Goal: Information Seeking & Learning: Learn about a topic

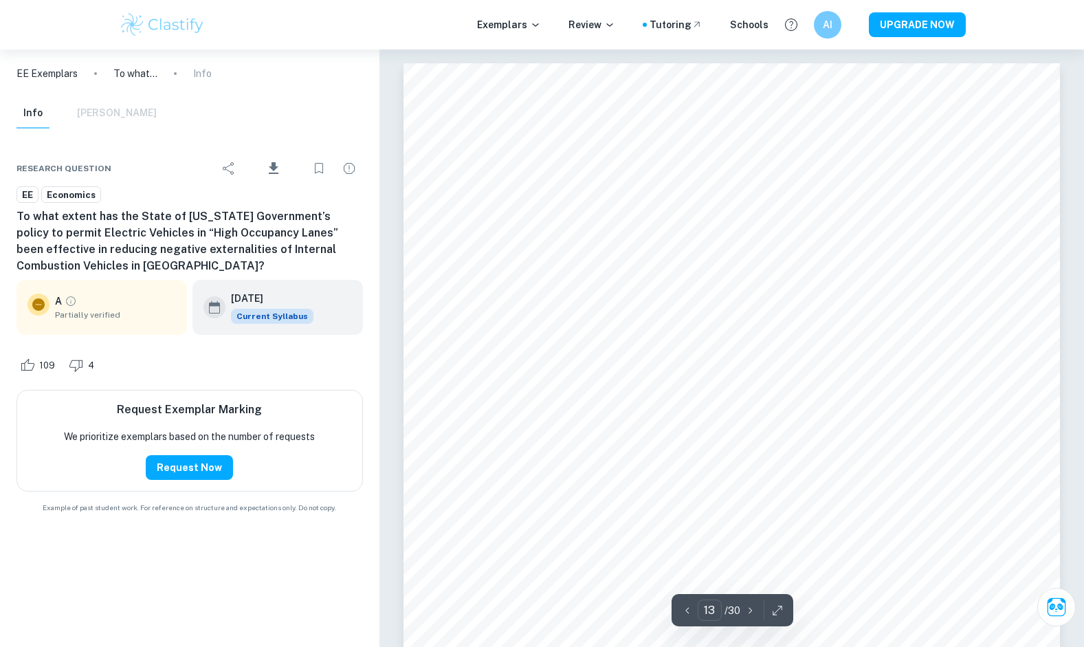
scroll to position [10485, 0]
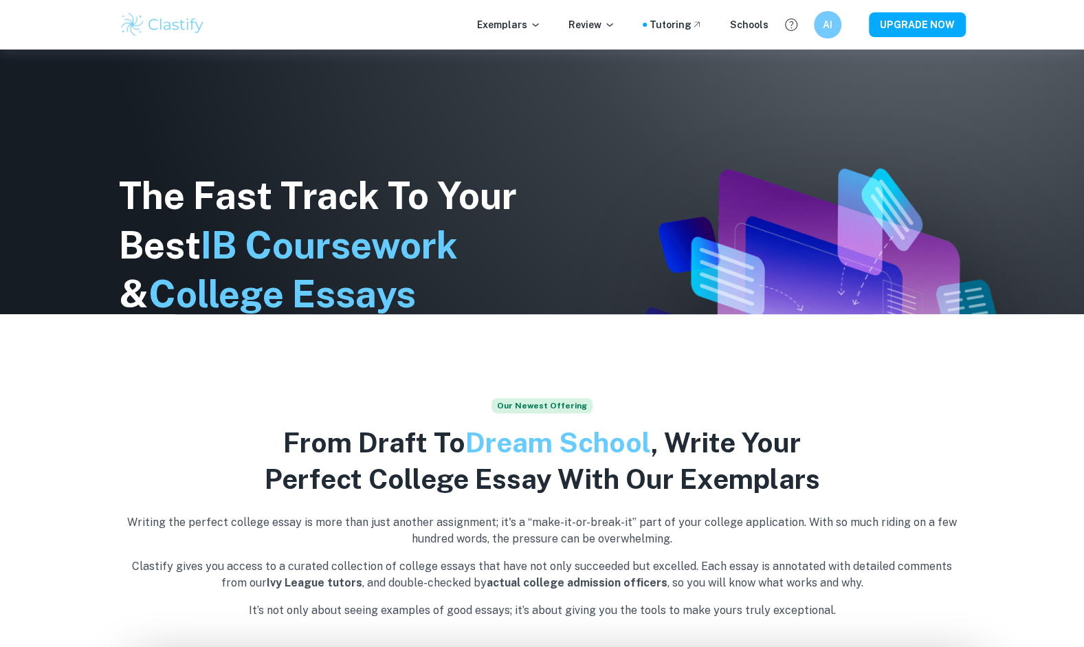
scroll to position [330, 0]
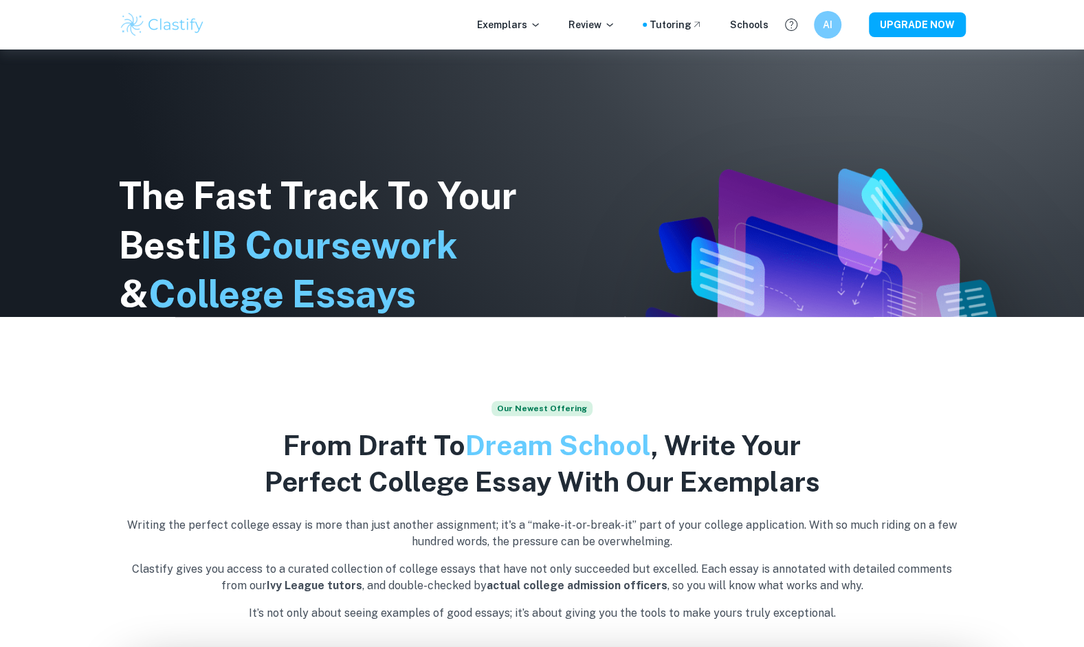
click at [541, 26] on icon at bounding box center [535, 24] width 11 height 11
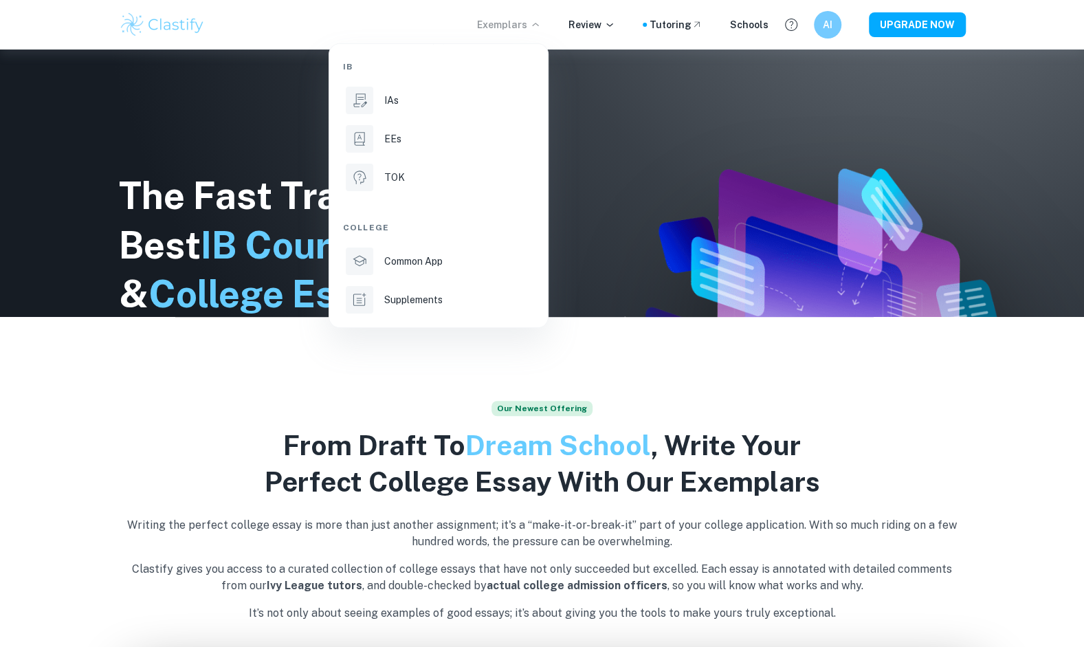
click at [400, 136] on p "EEs" at bounding box center [392, 138] width 17 height 15
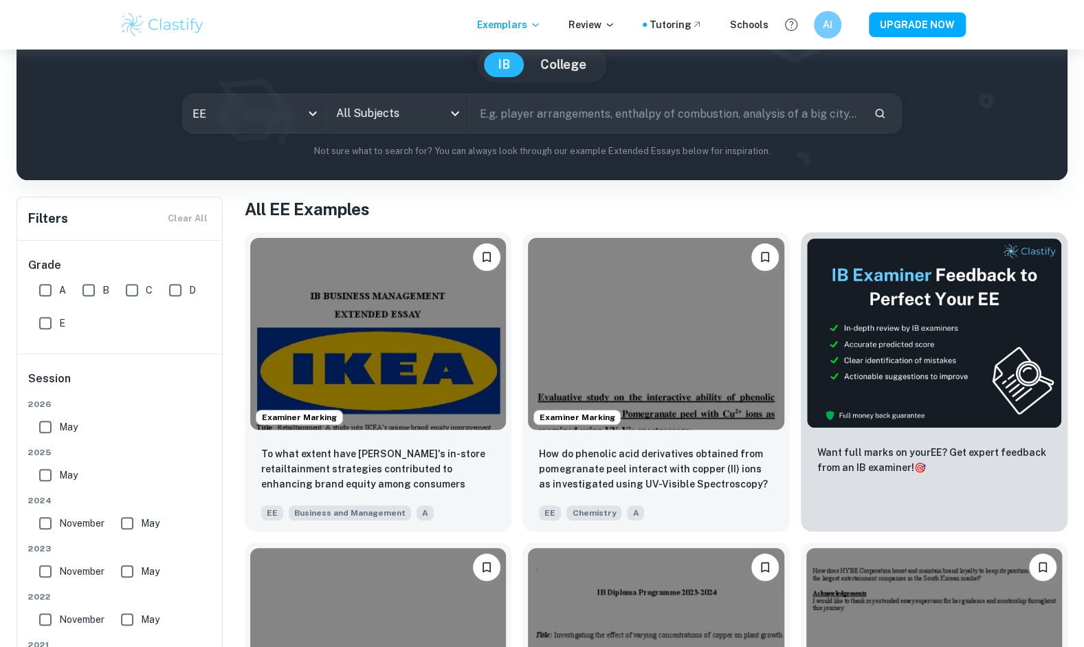
scroll to position [131, 0]
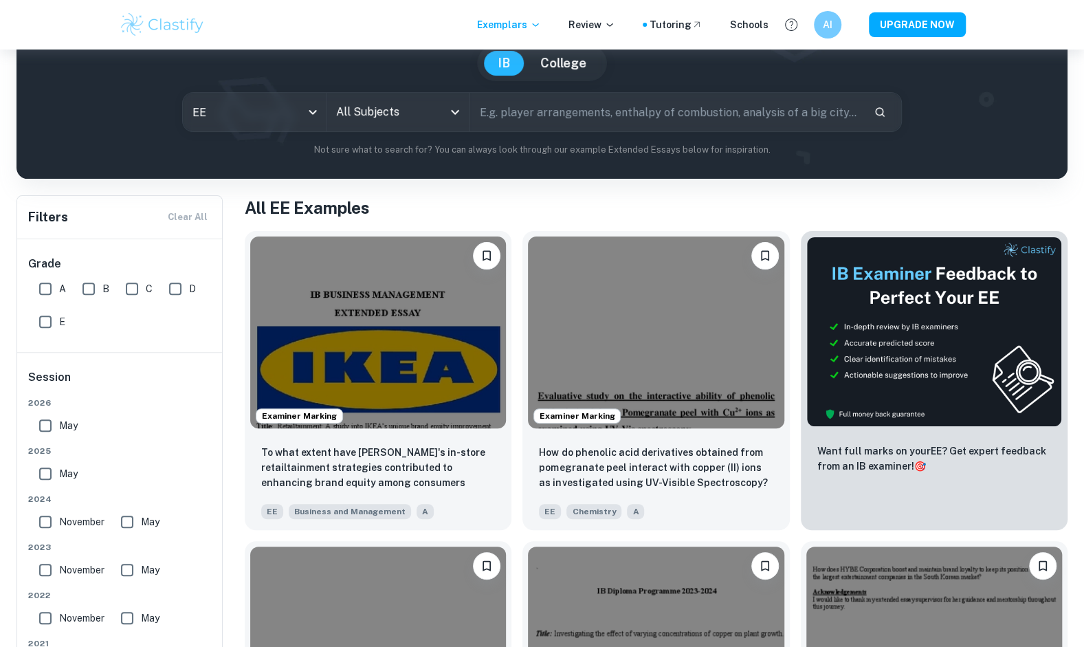
click at [523, 120] on input "text" at bounding box center [666, 112] width 393 height 39
type input "automobile industry"
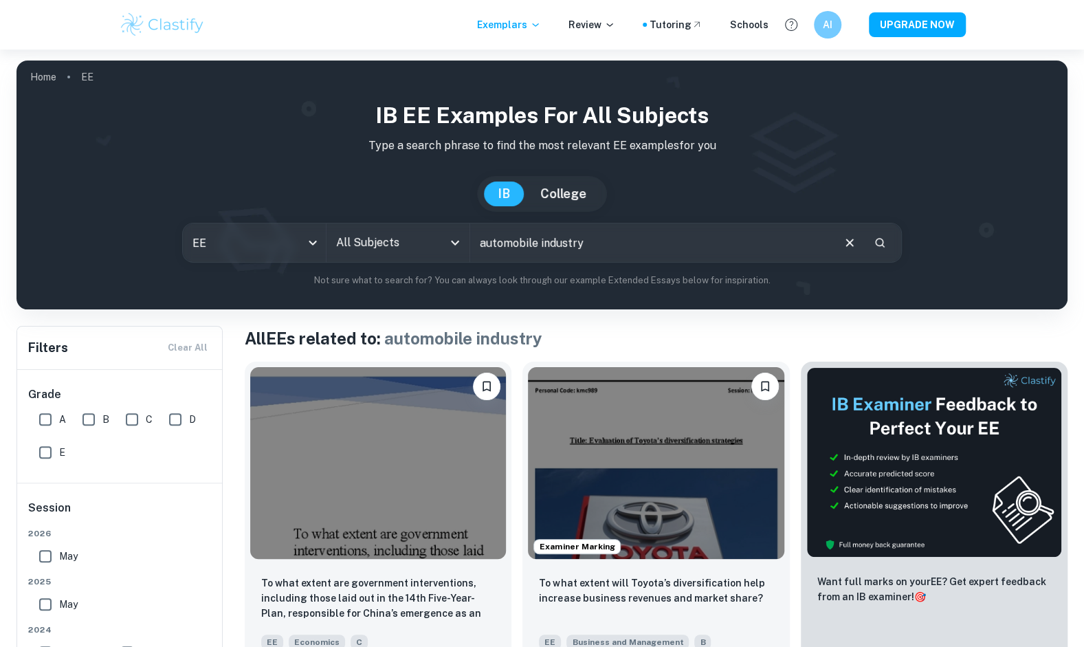
click at [455, 243] on icon "Open" at bounding box center [455, 243] width 8 height 5
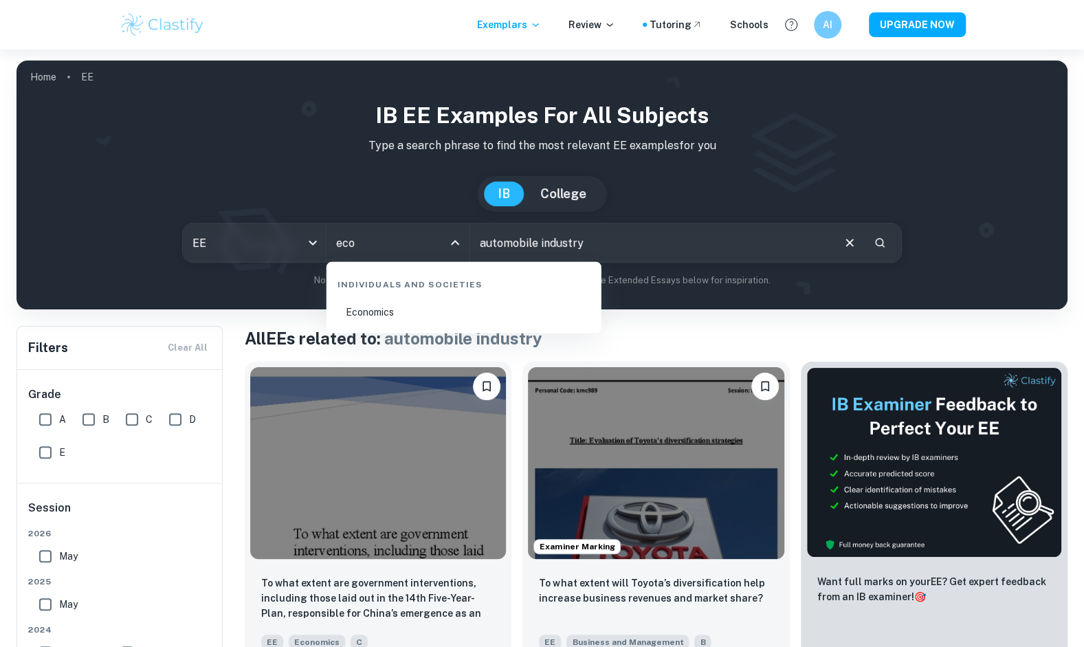
click at [426, 314] on li "Economics" at bounding box center [464, 312] width 264 height 32
type input "Economics"
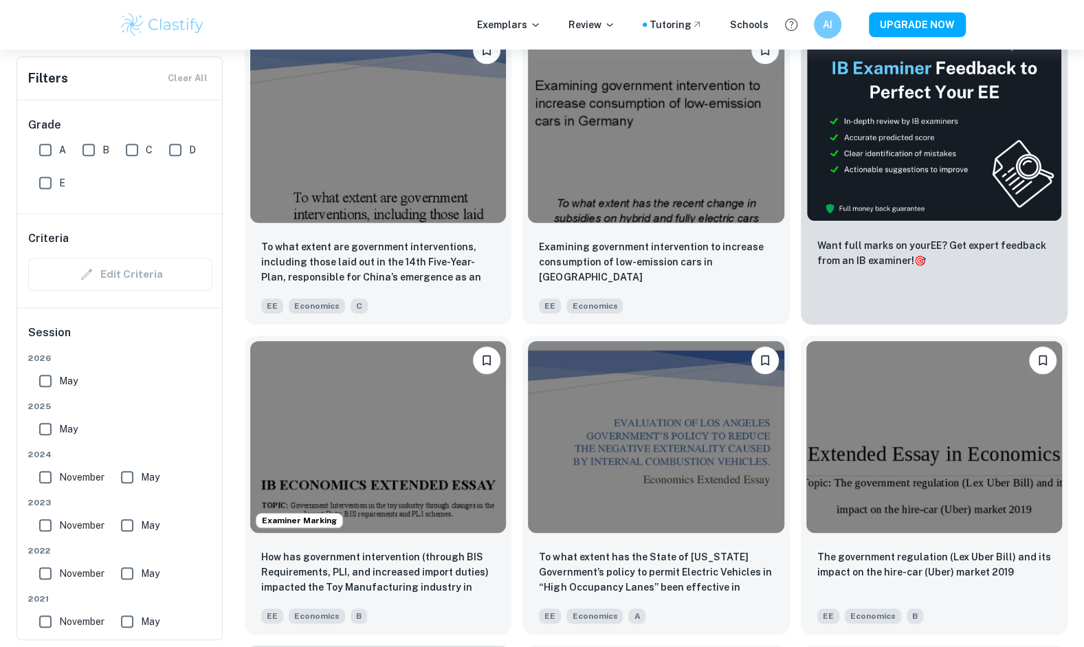
scroll to position [462, 0]
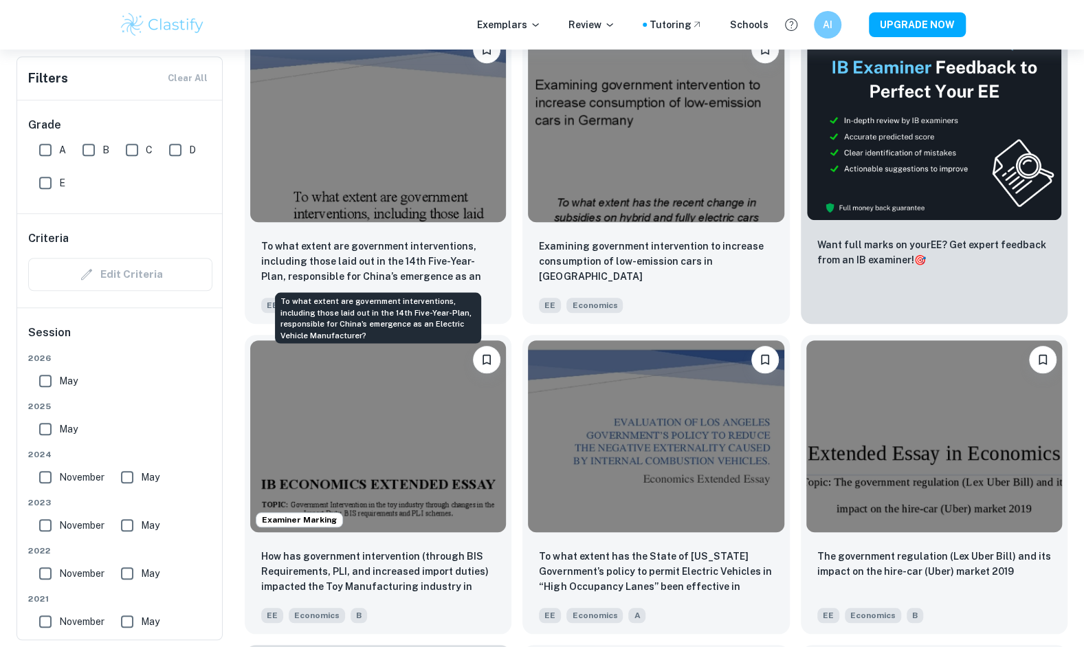
click at [413, 252] on p "To what extent are government interventions, including those laid out in the 14…" at bounding box center [378, 262] width 234 height 47
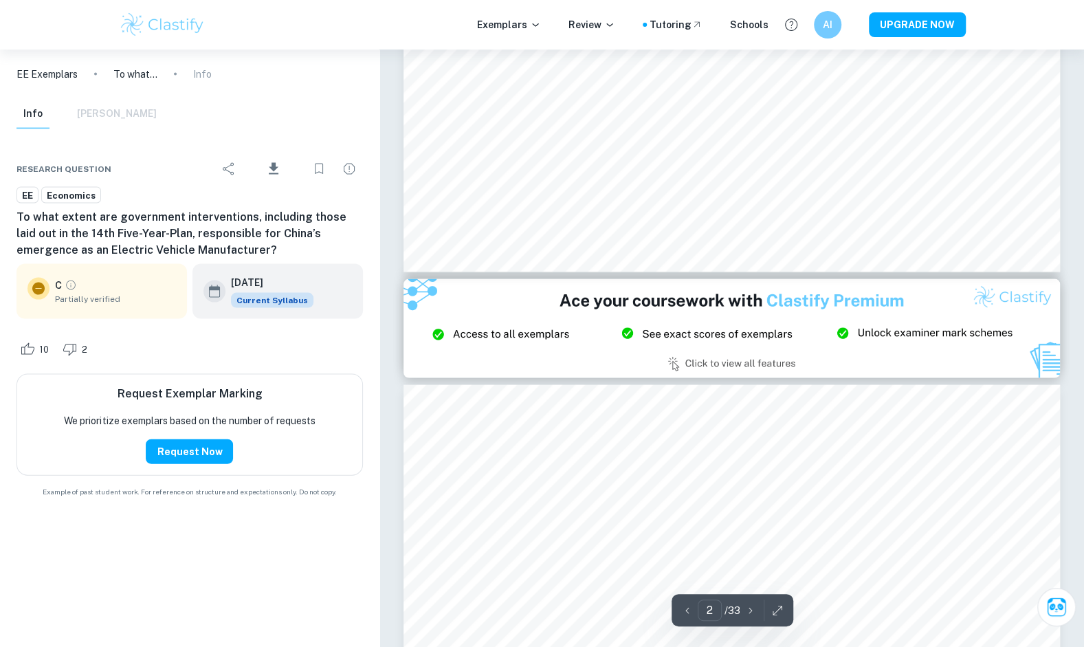
type input "3"
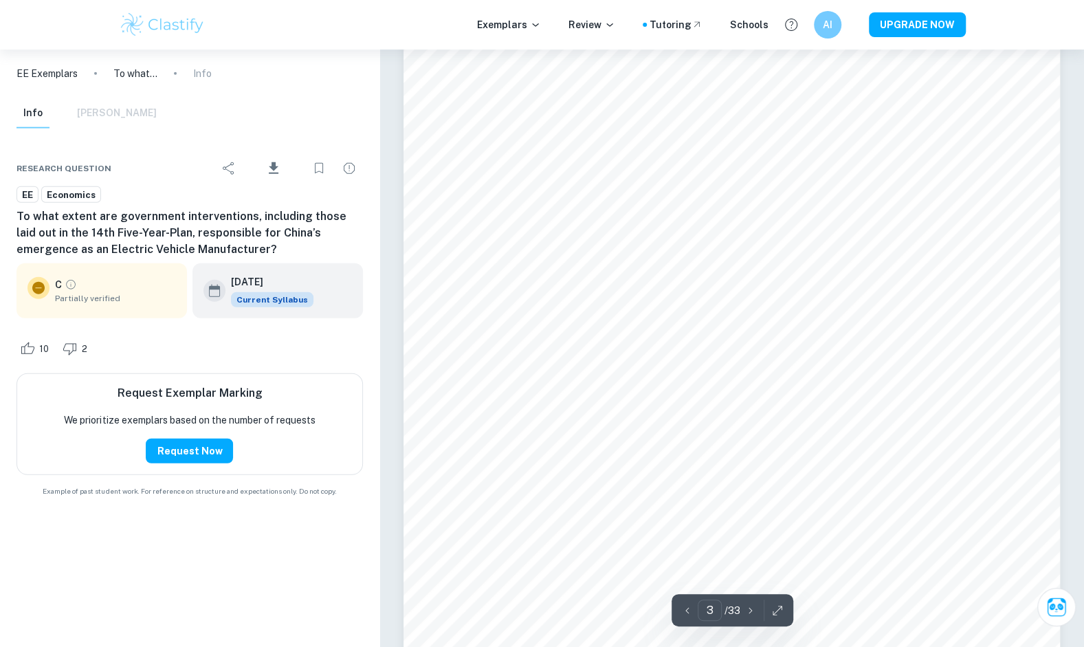
scroll to position [2064, 0]
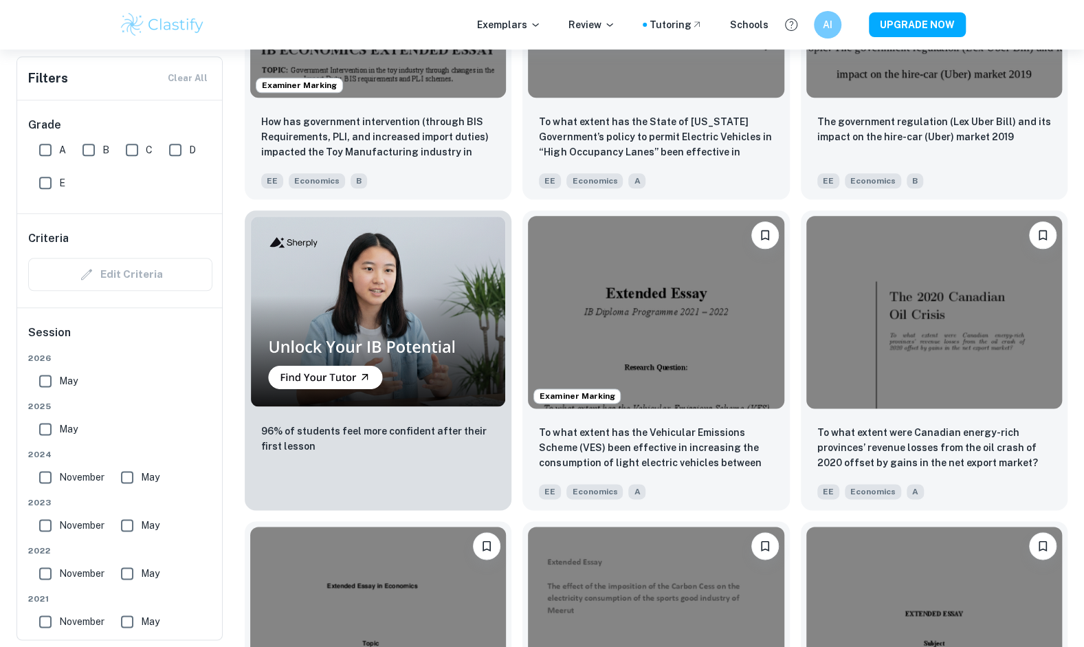
scroll to position [897, 0]
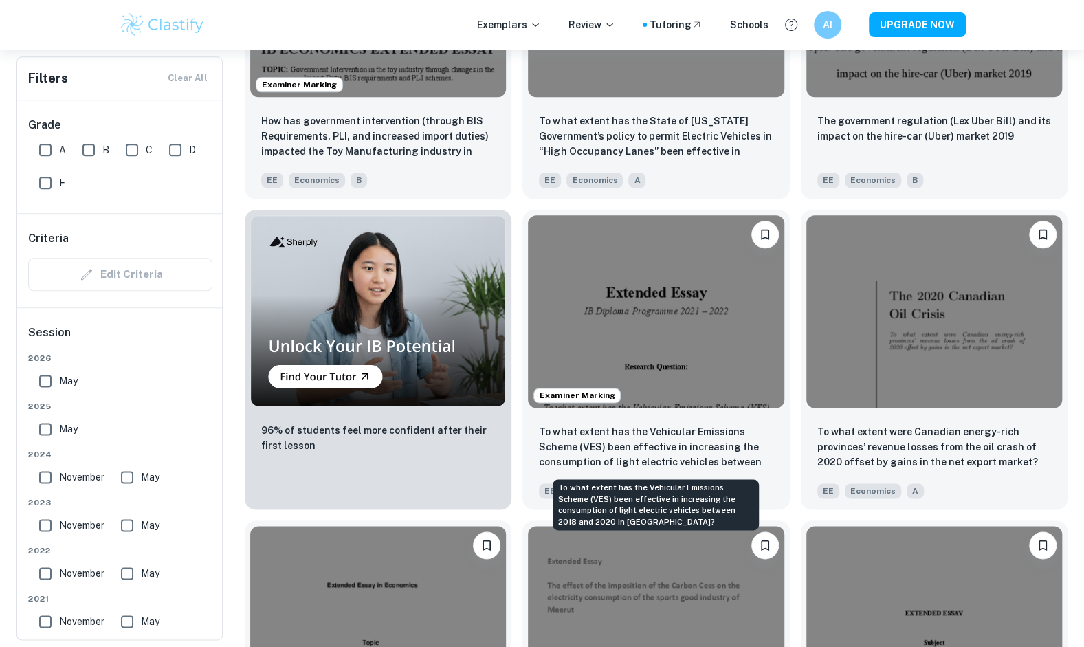
click at [668, 445] on p "To what extent has the Vehicular Emissions Scheme (VES) been effective in incre…" at bounding box center [656, 447] width 234 height 47
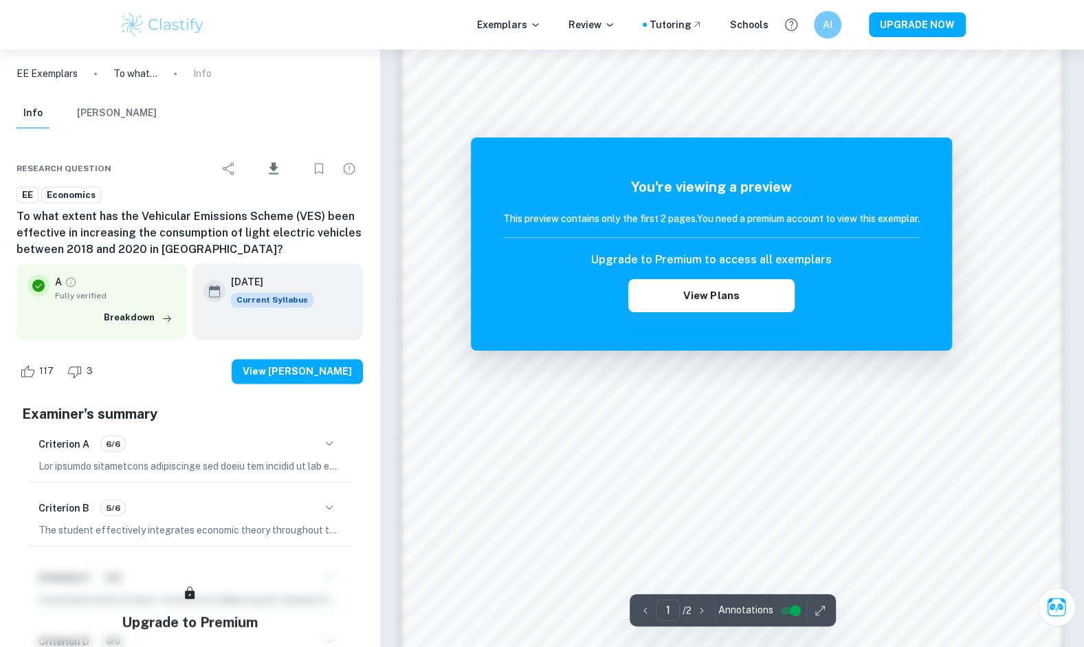
scroll to position [1374, 0]
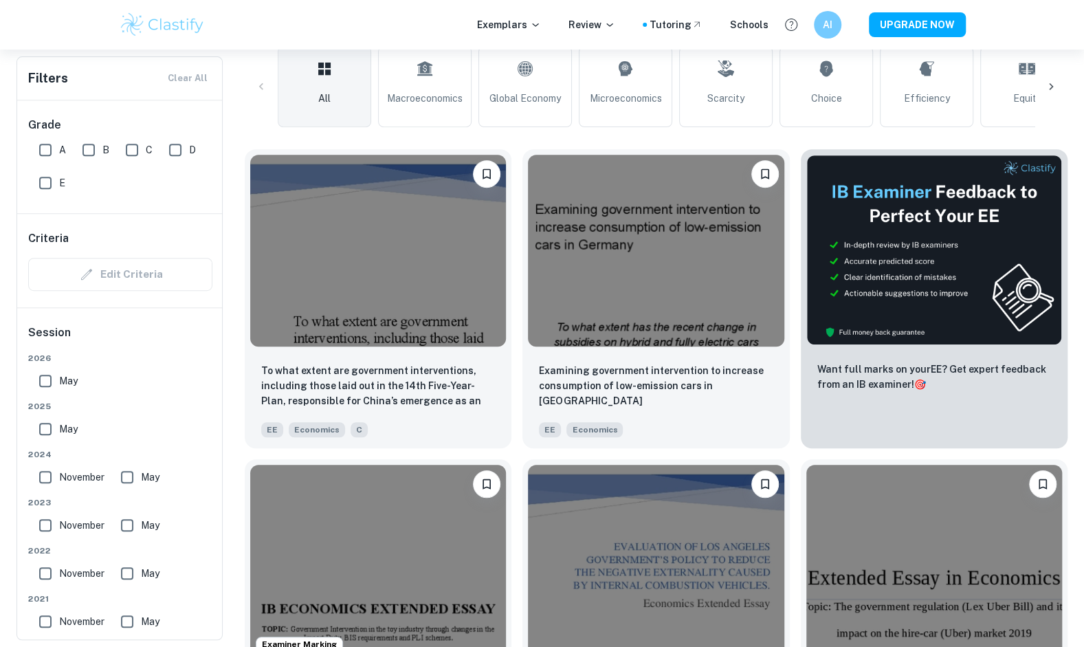
scroll to position [338, 0]
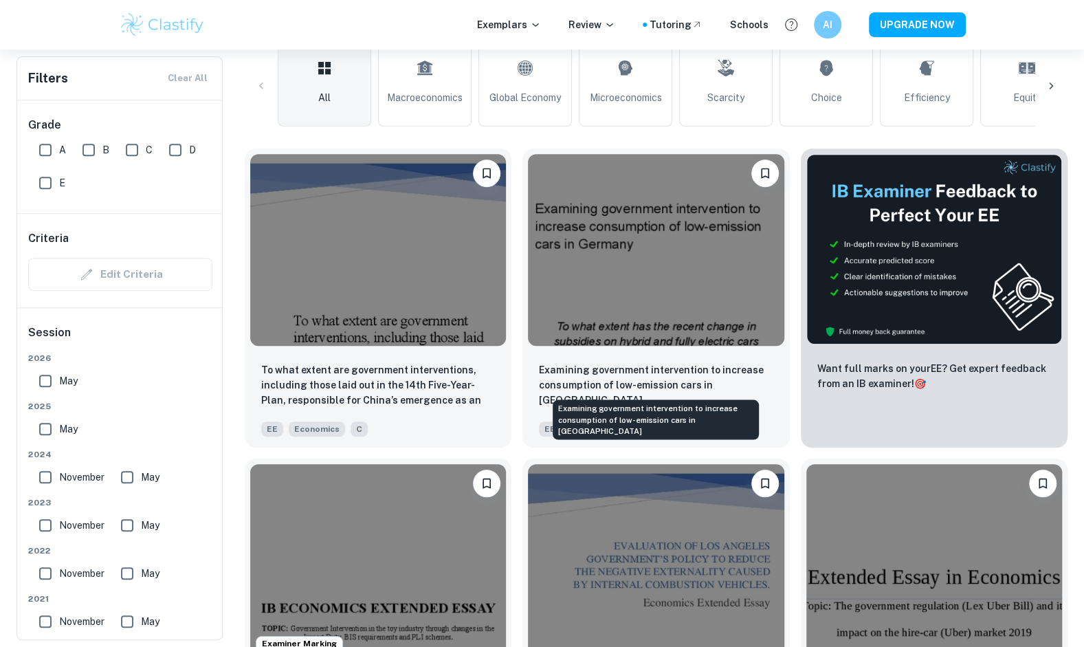
click at [682, 366] on p "Examining government intervention to increase consumption of low-emission cars …" at bounding box center [656, 384] width 234 height 45
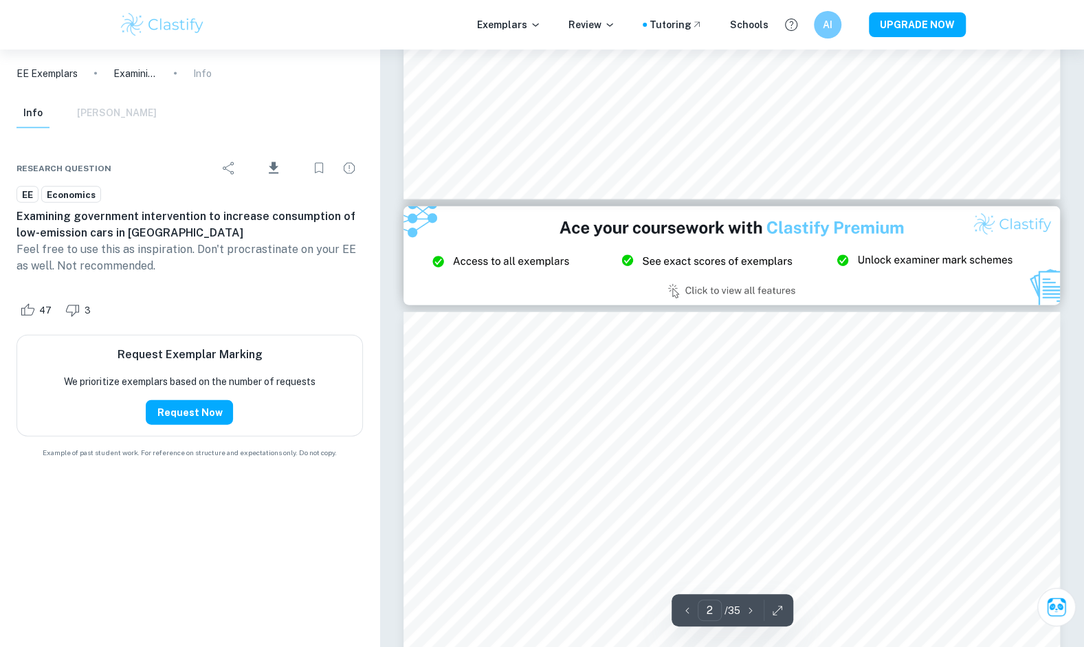
type input "3"
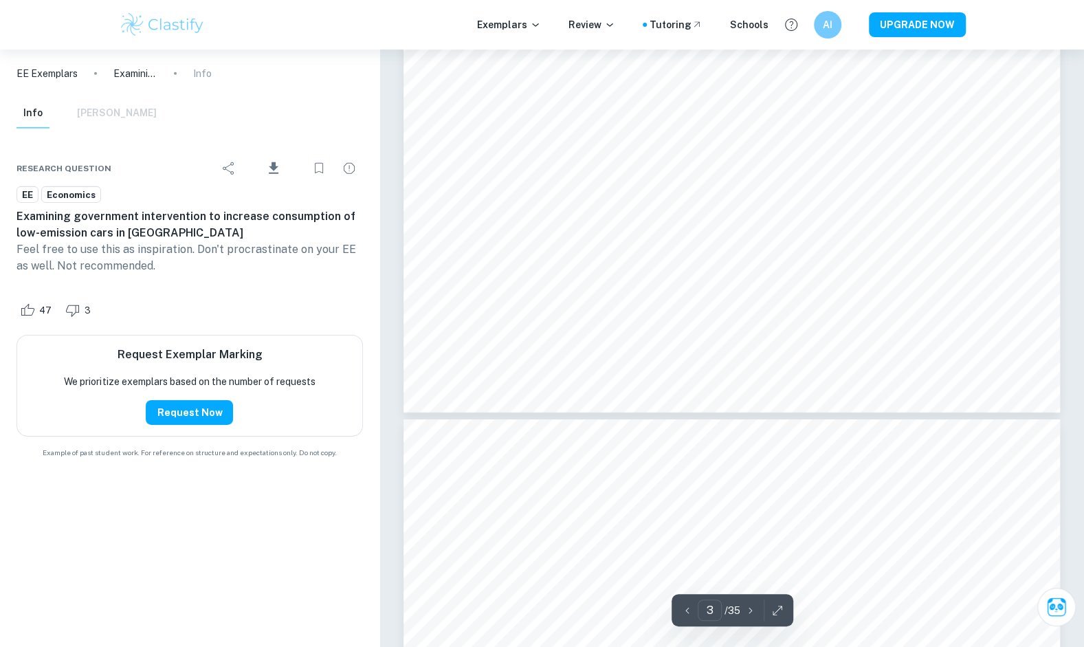
scroll to position [2658, 0]
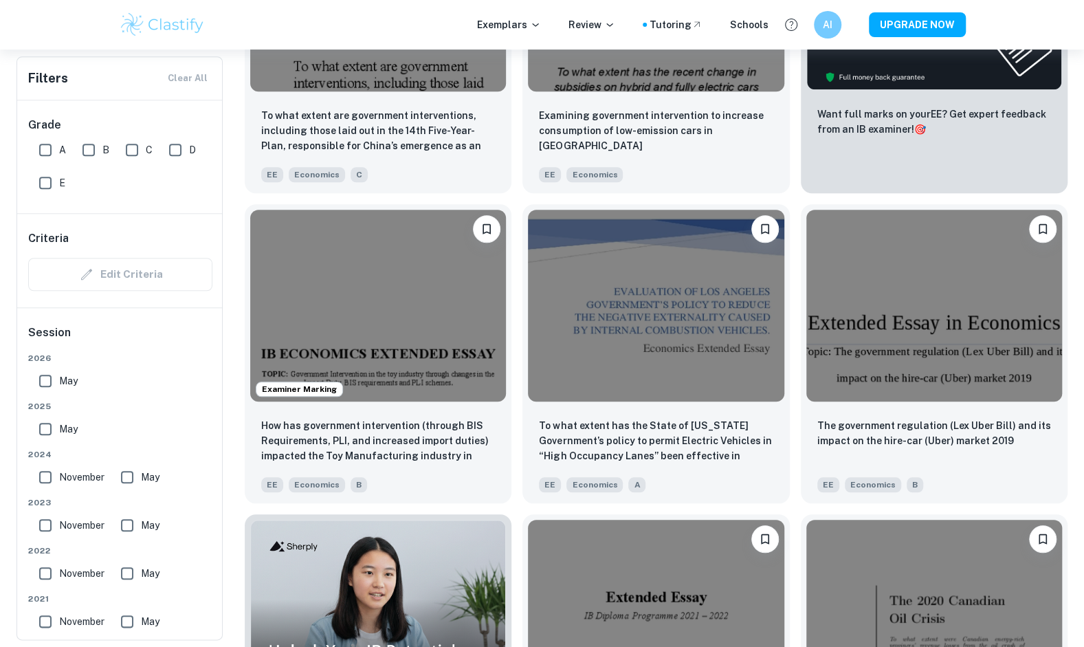
scroll to position [593, 0]
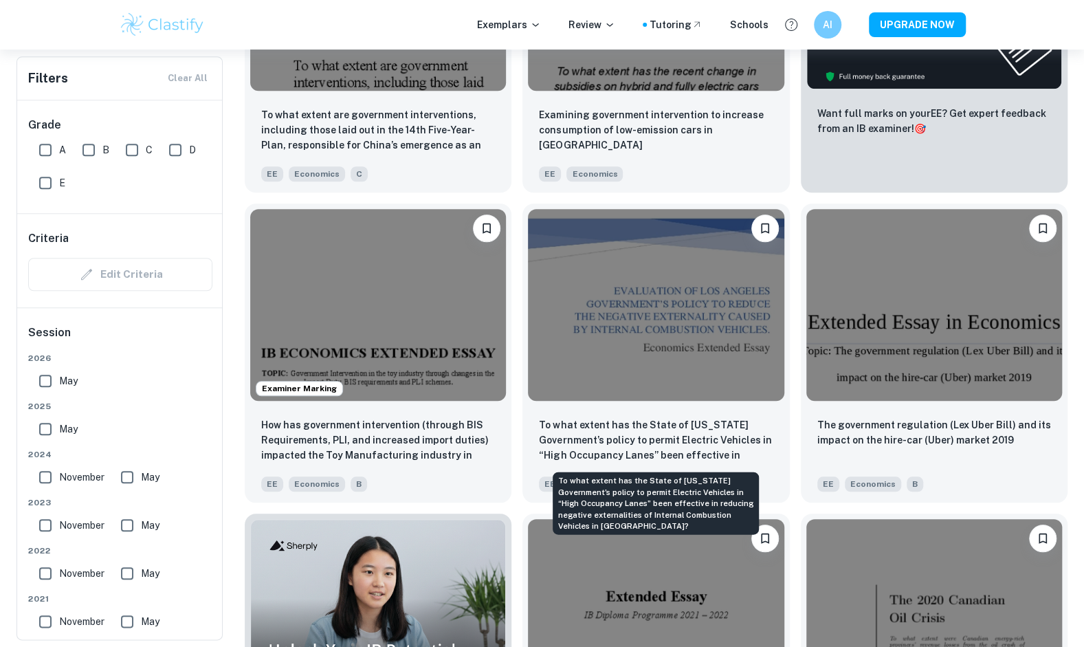
click at [634, 421] on p "To what extent has the State of [US_STATE] Government’s policy to permit Electr…" at bounding box center [656, 440] width 234 height 47
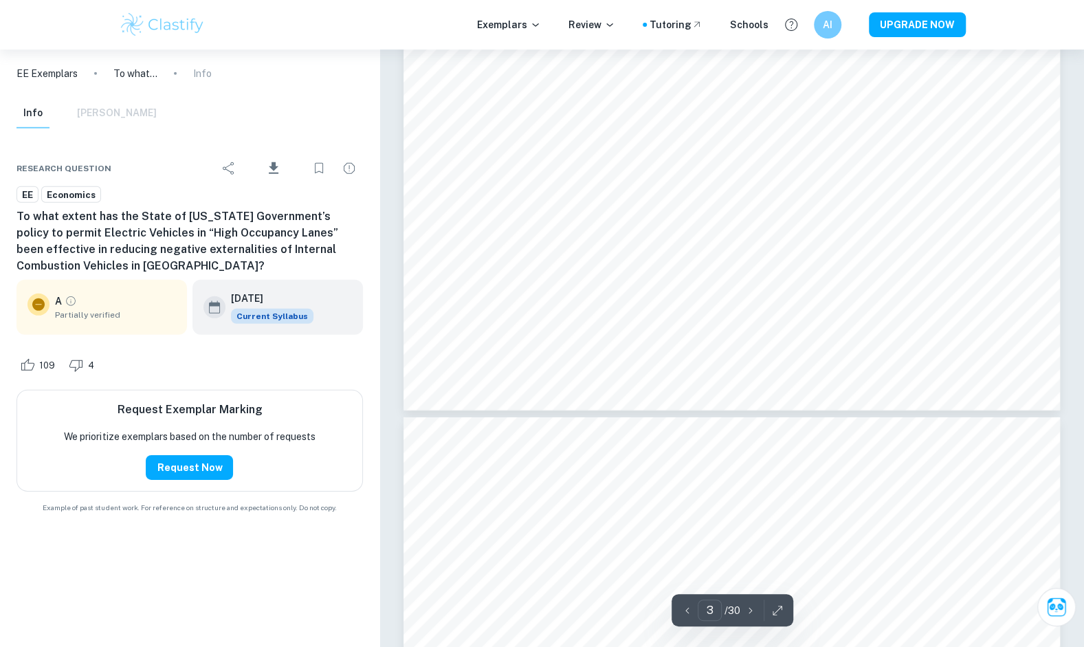
type input "4"
